Goal: Information Seeking & Learning: Learn about a topic

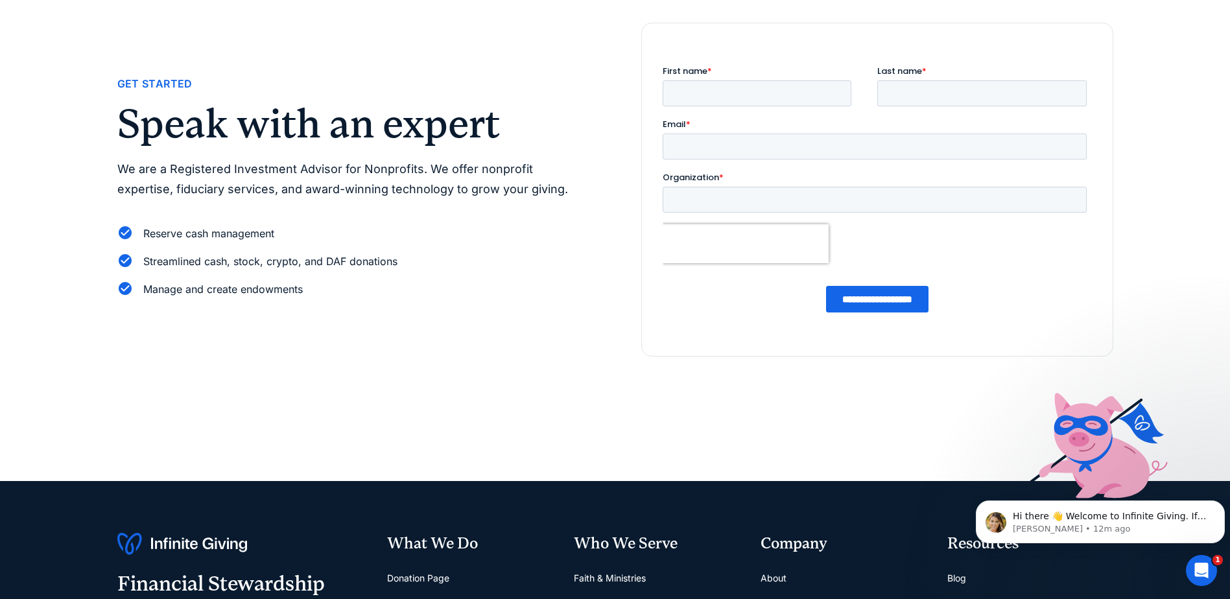
scroll to position [259, 0]
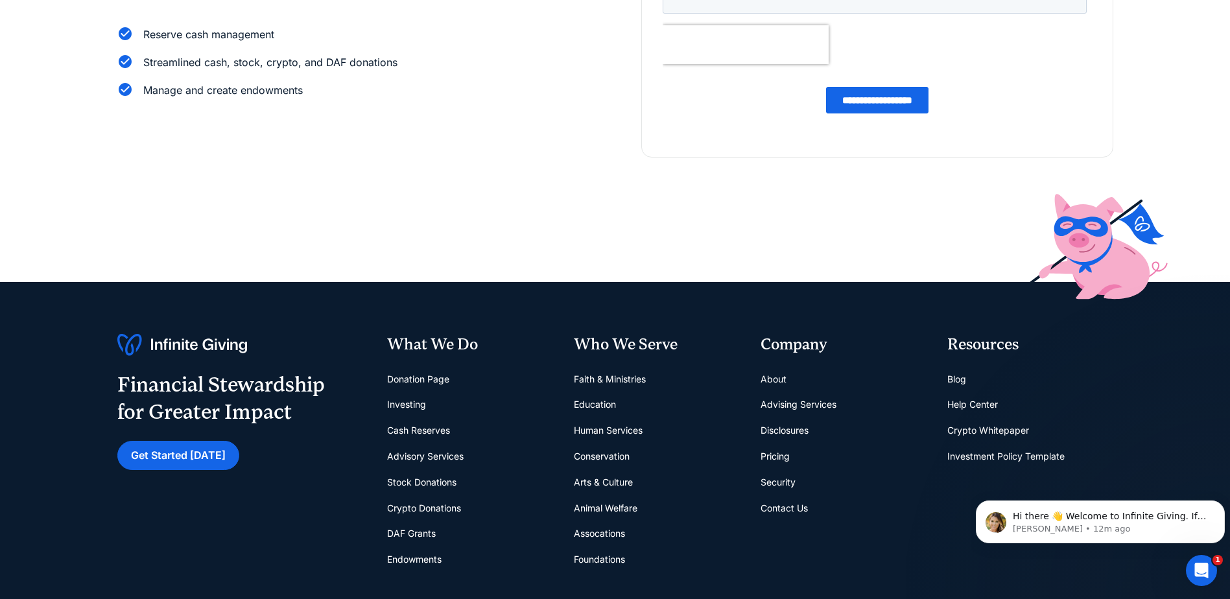
click at [400, 521] on link "DAF Grants" at bounding box center [411, 534] width 49 height 26
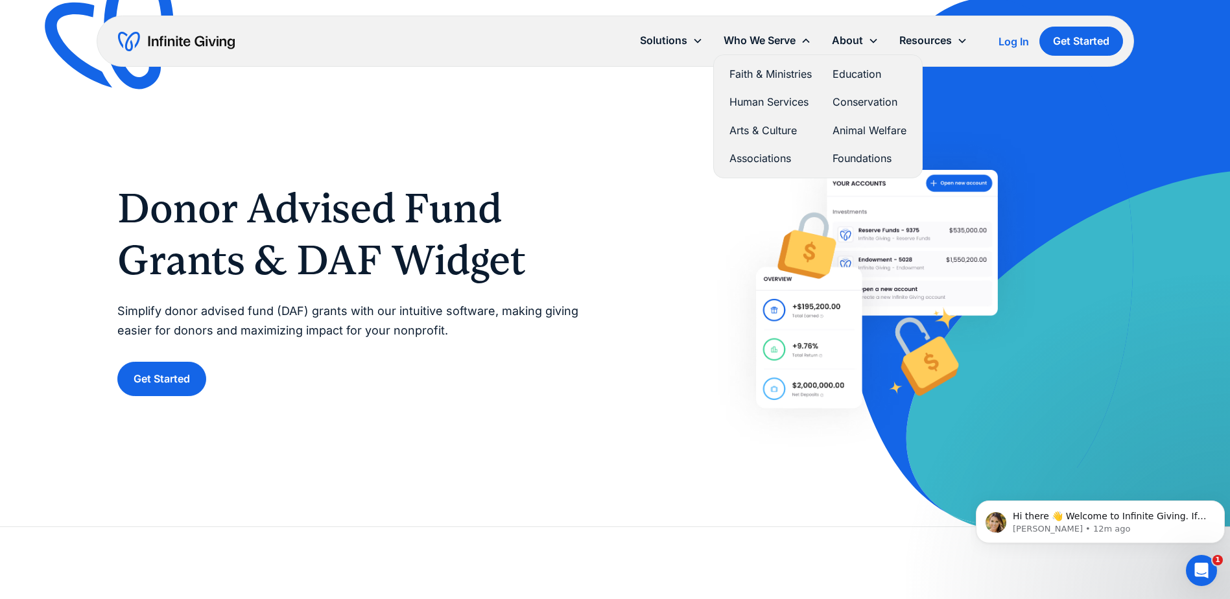
click at [867, 101] on link "Conservation" at bounding box center [870, 102] width 74 height 18
